Goal: Find specific page/section: Find specific page/section

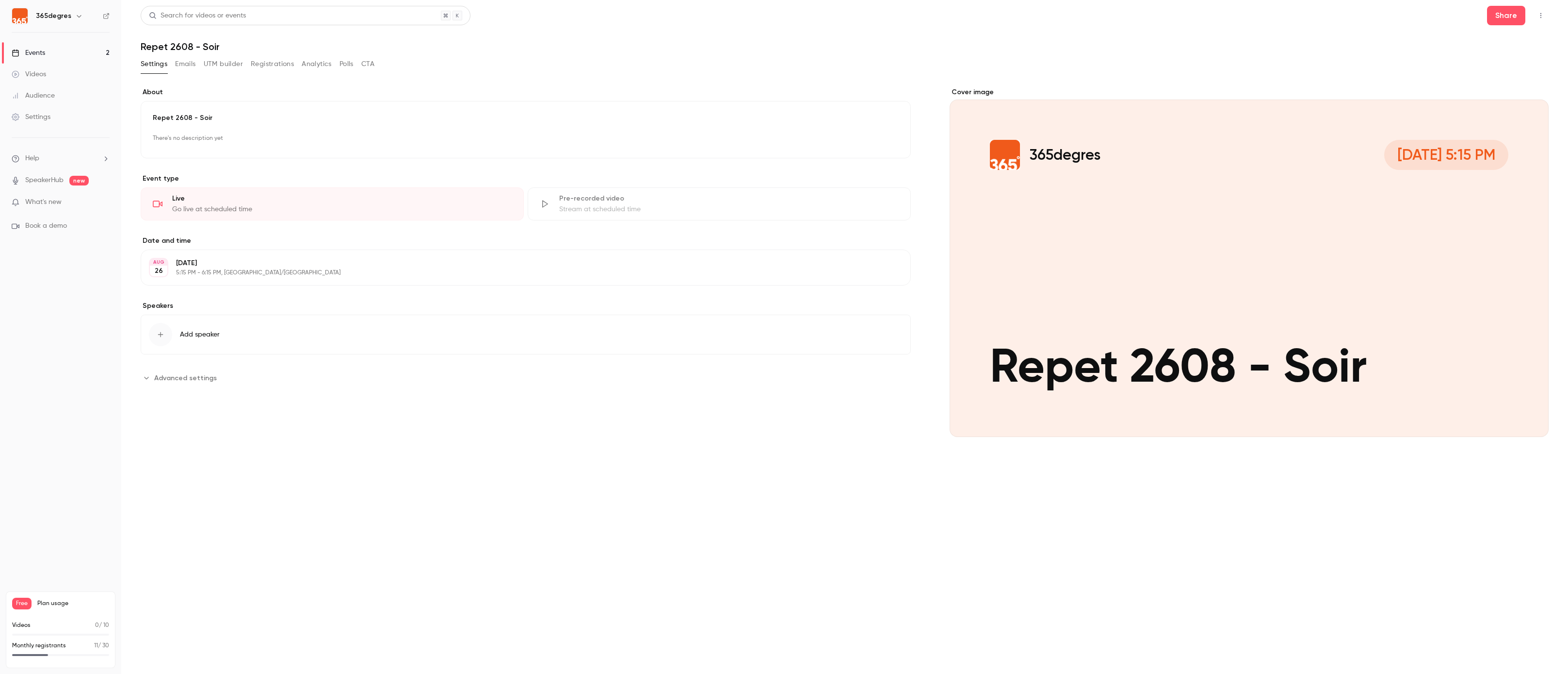
click at [64, 48] on link "Events 2" at bounding box center [61, 52] width 121 height 21
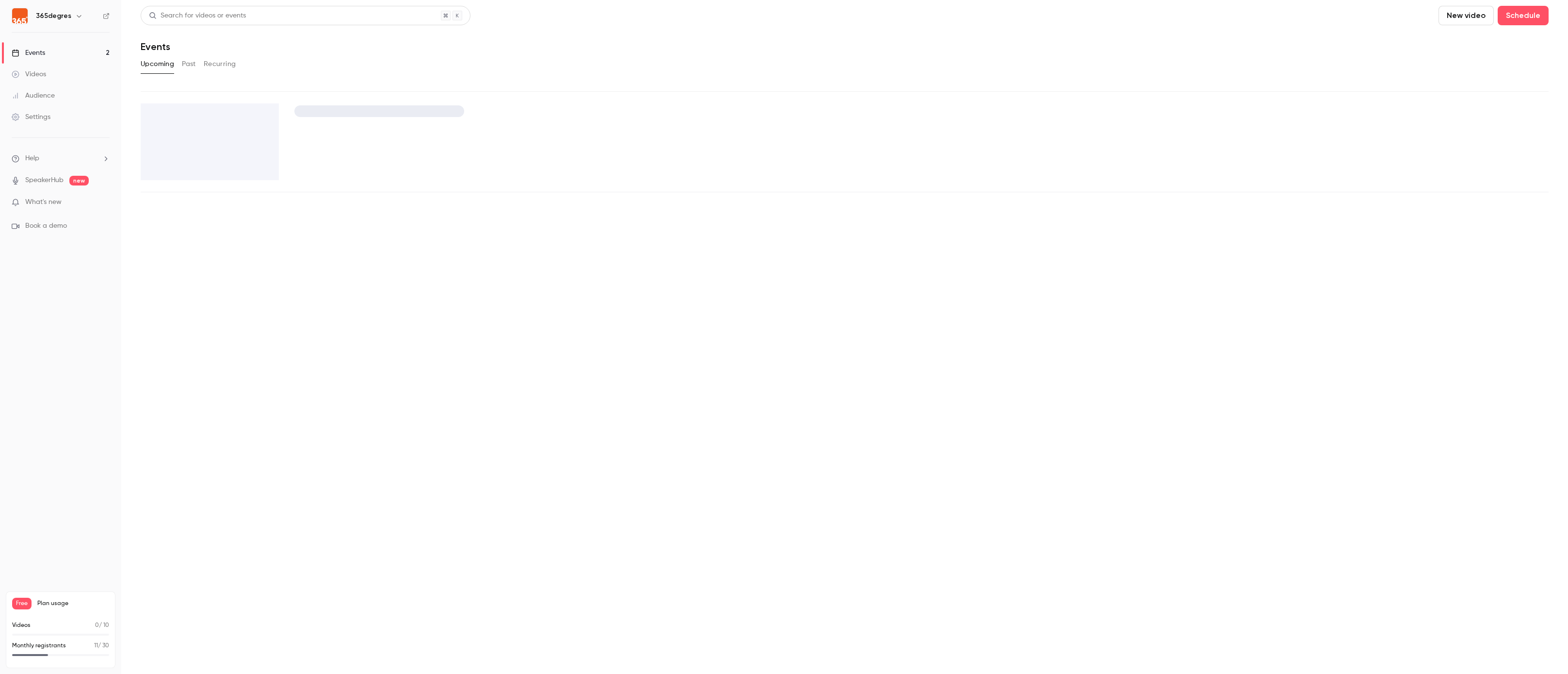
click at [40, 70] on div "Videos" at bounding box center [29, 74] width 34 height 9
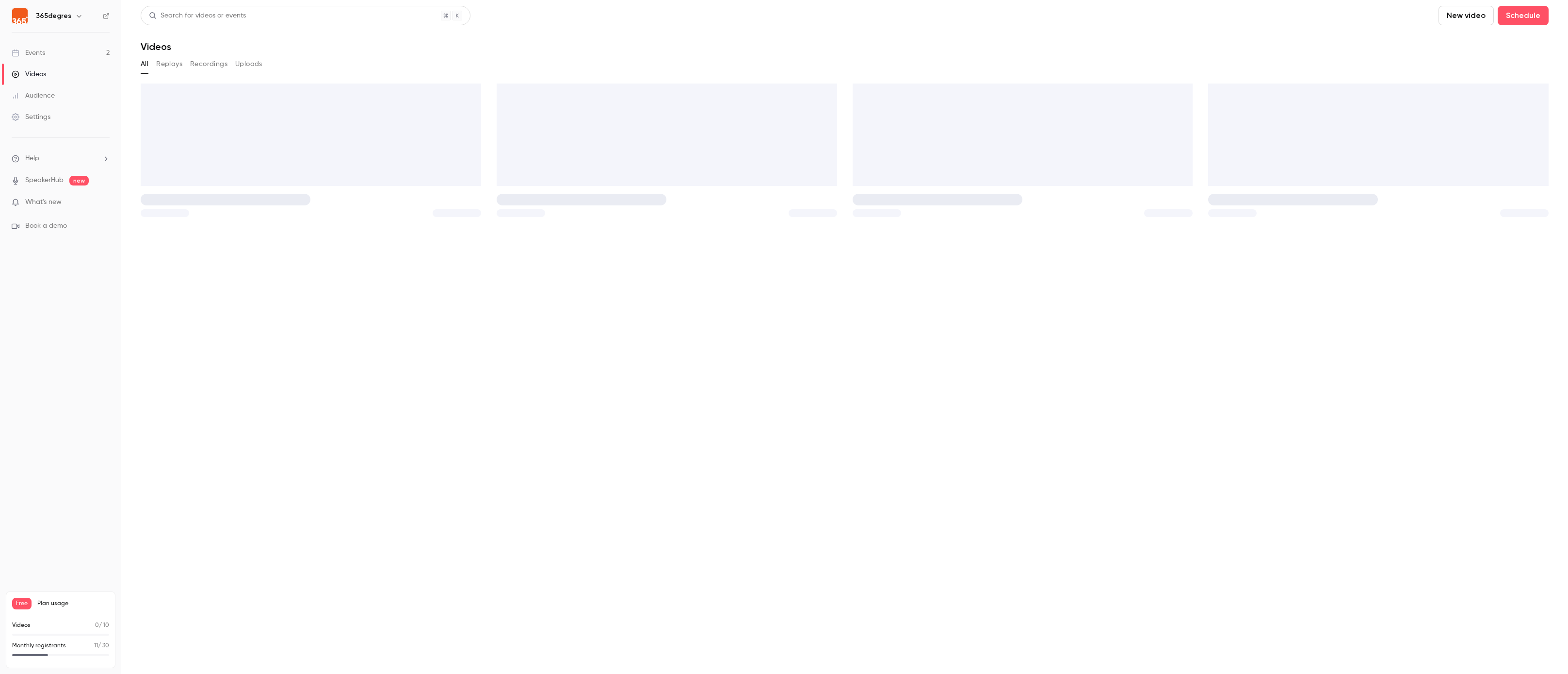
click at [40, 54] on div "Events" at bounding box center [28, 53] width 33 height 9
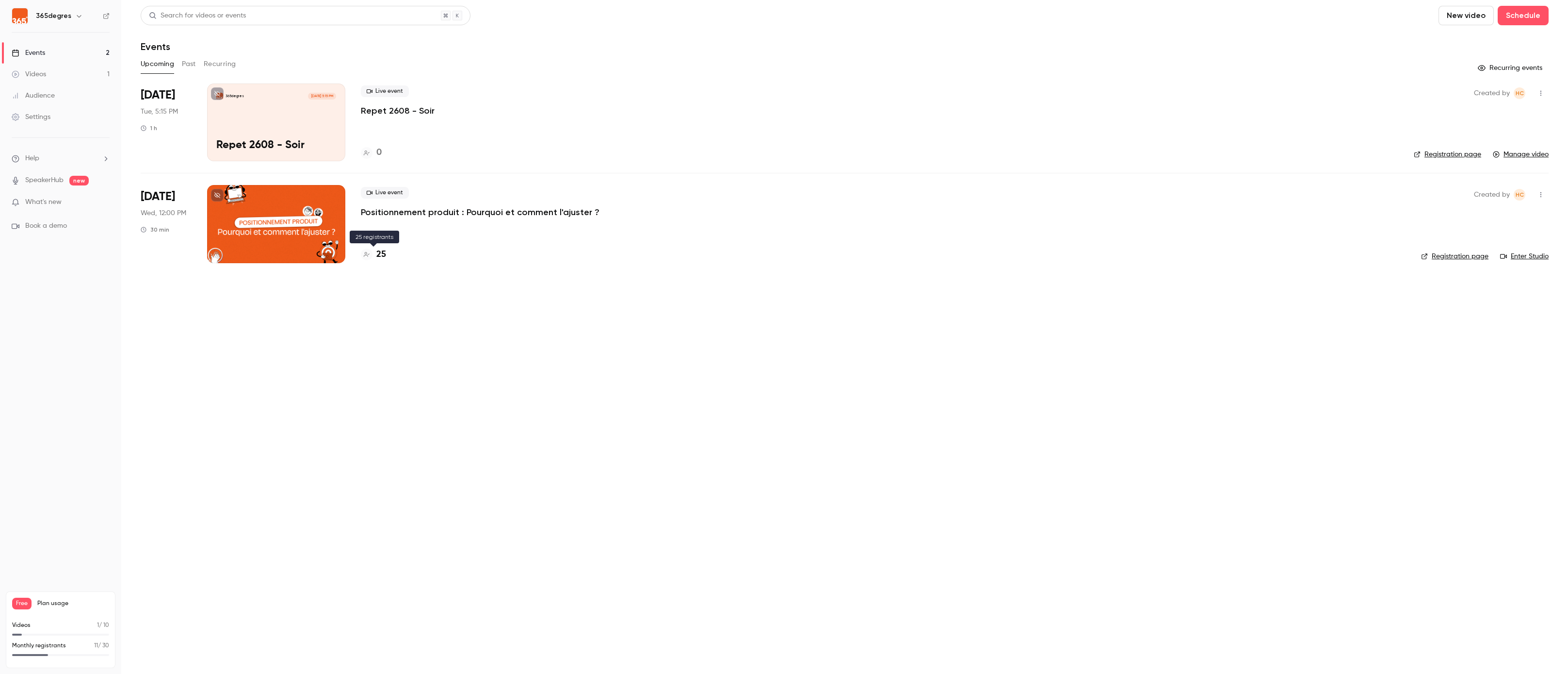
click at [381, 258] on h4 "25" at bounding box center [381, 255] width 9 height 13
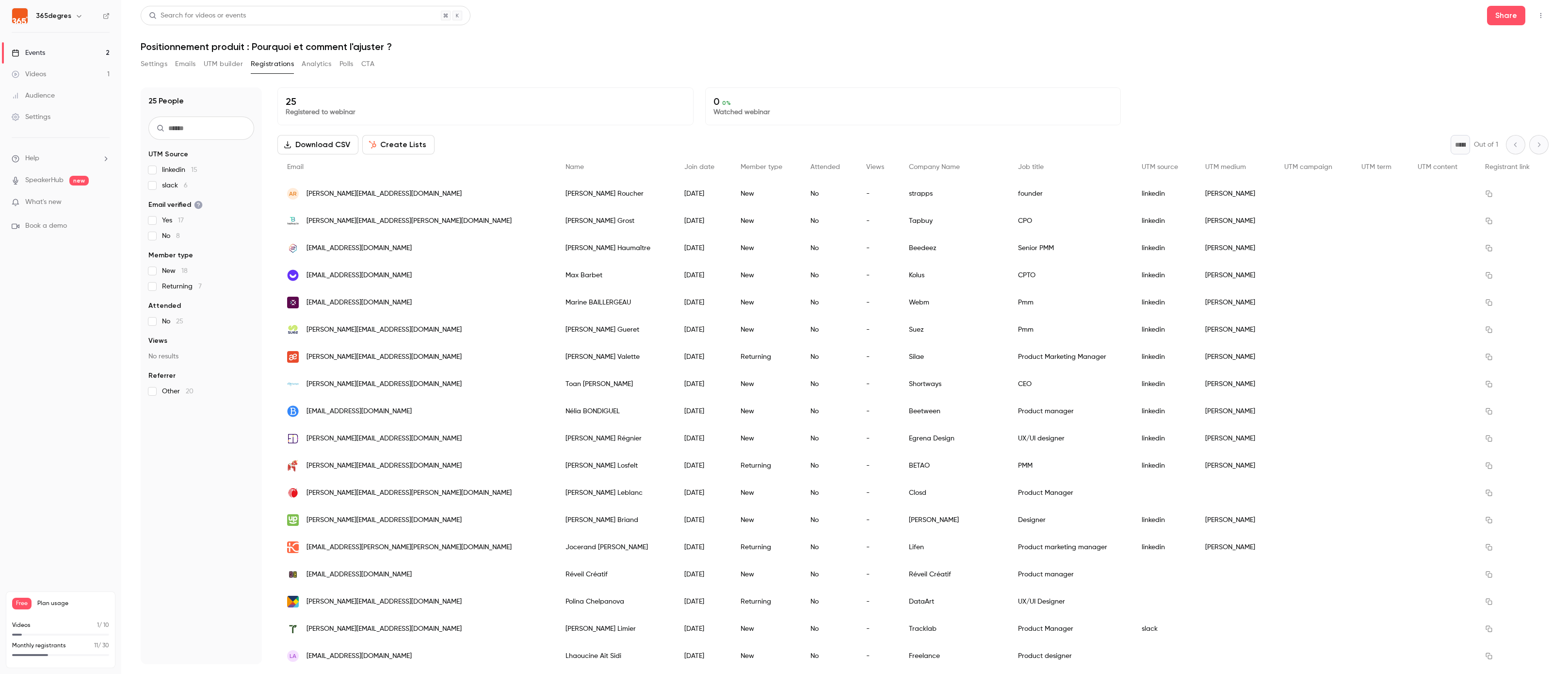
click at [1540, 15] on icon "button" at bounding box center [1542, 16] width 8 height 7
click at [1493, 67] on div "Enter Studio" at bounding box center [1503, 65] width 74 height 9
